Goal: Task Accomplishment & Management: Manage account settings

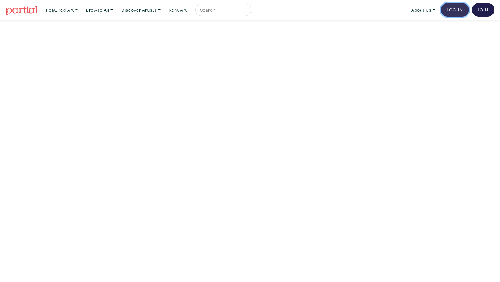
click at [452, 7] on link "Log In" at bounding box center [455, 10] width 28 height 14
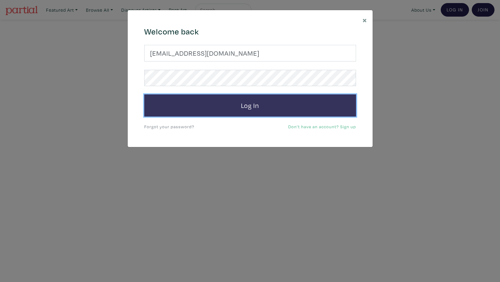
click at [255, 101] on button "Log In" at bounding box center [250, 105] width 212 height 22
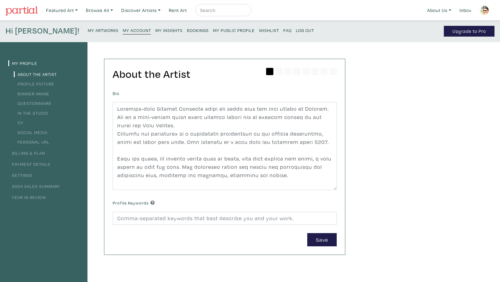
click at [88, 29] on small "My Artworks" at bounding box center [103, 30] width 31 height 6
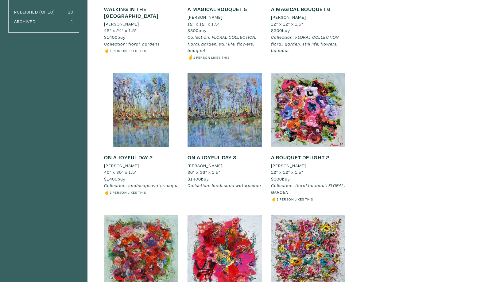
scroll to position [34, 0]
